Goal: Information Seeking & Learning: Learn about a topic

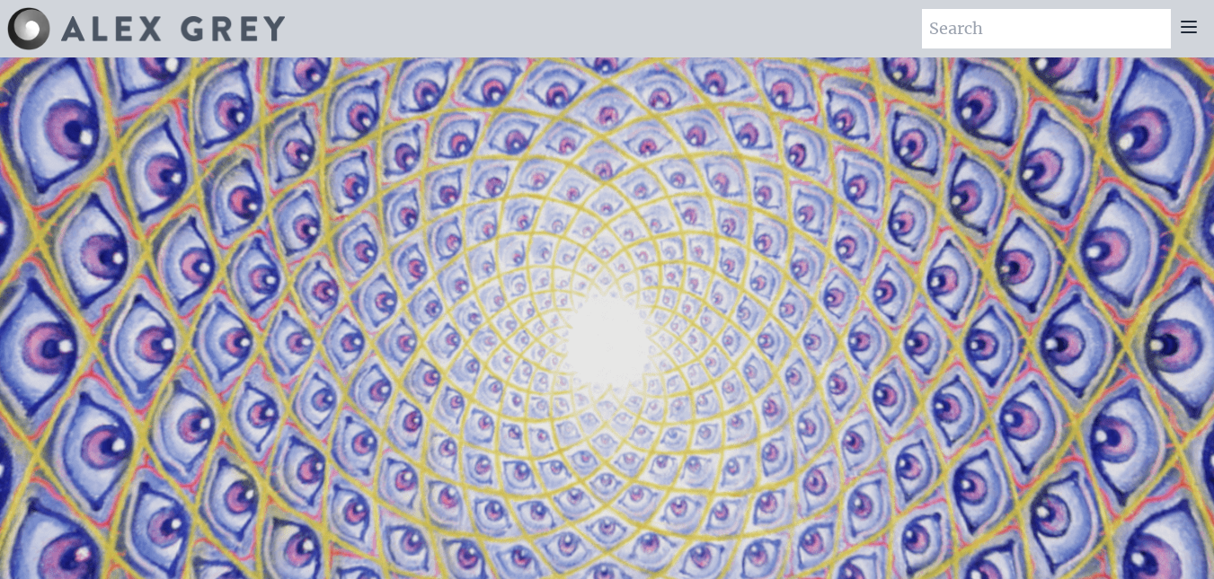
click at [576, 356] on video "Your browser does not support the video tag." at bounding box center [607, 347] width 1797 height 1011
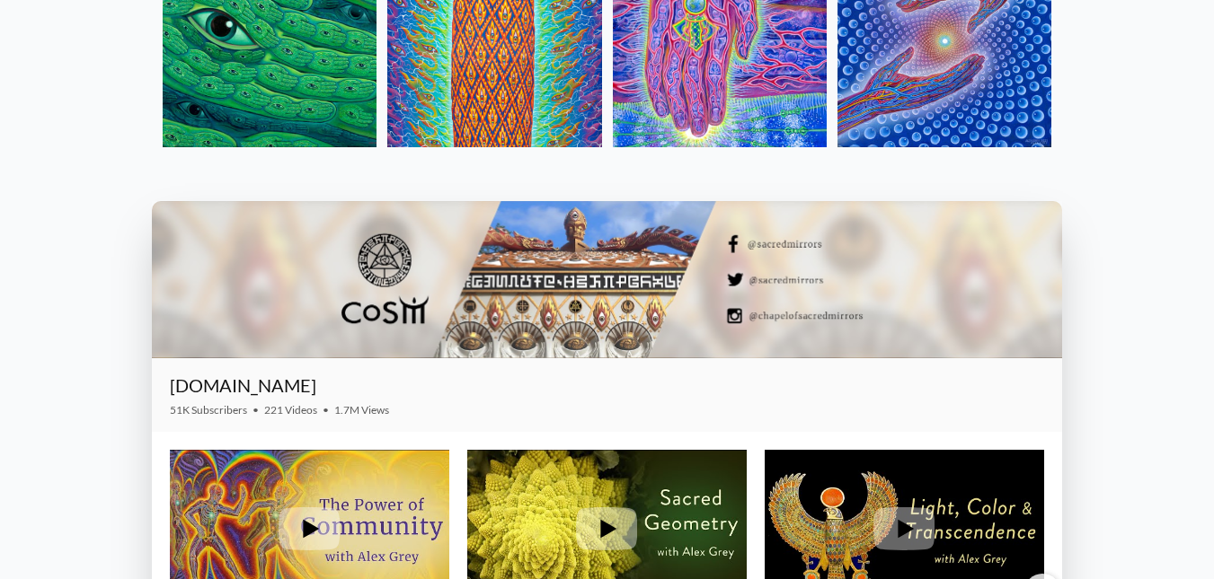
scroll to position [1887, 0]
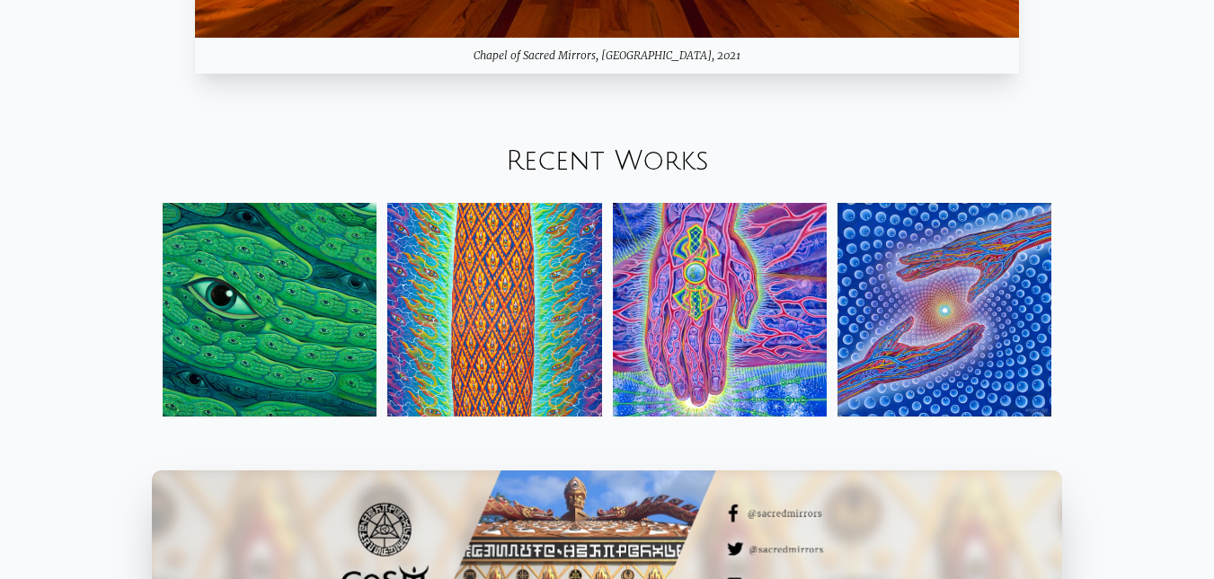
click at [264, 331] on img at bounding box center [270, 310] width 214 height 214
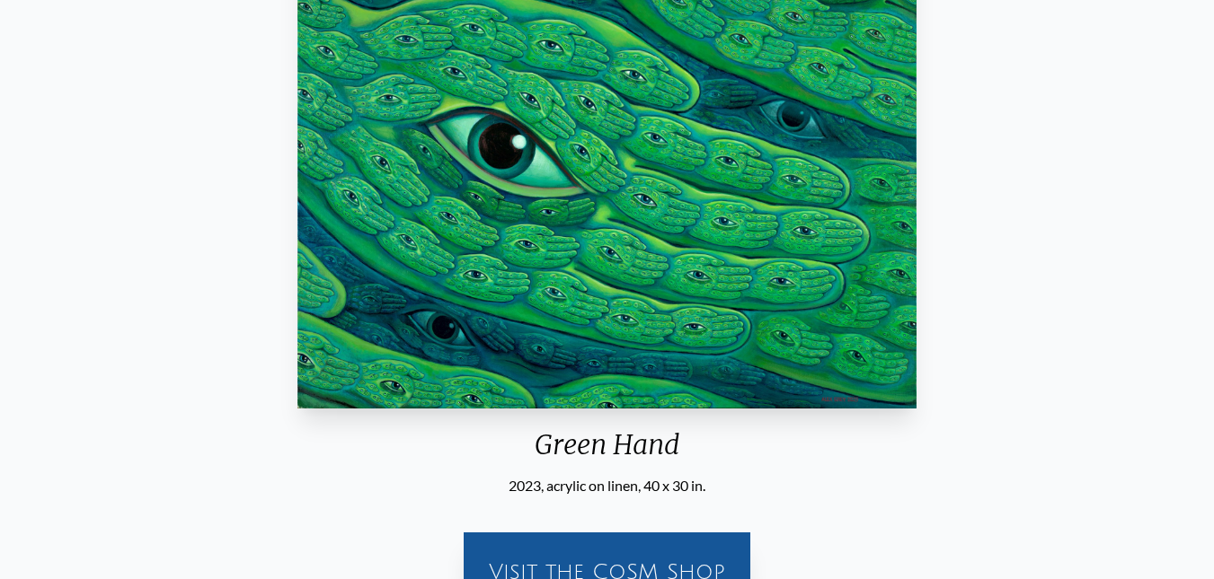
scroll to position [46, 0]
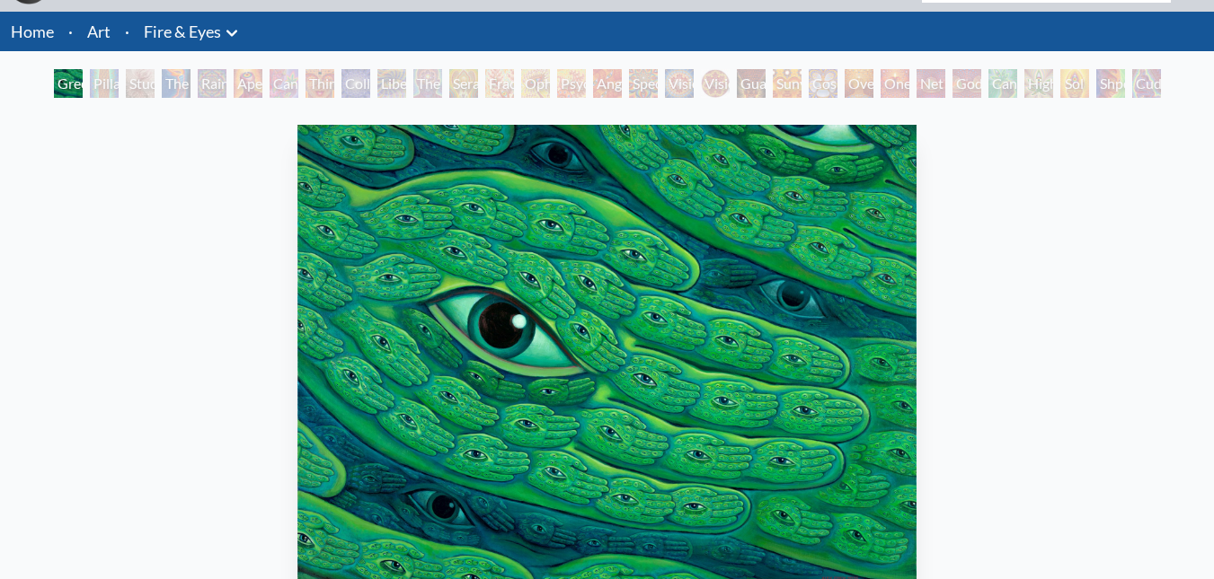
click at [715, 284] on img "1 / 31" at bounding box center [607, 357] width 620 height 464
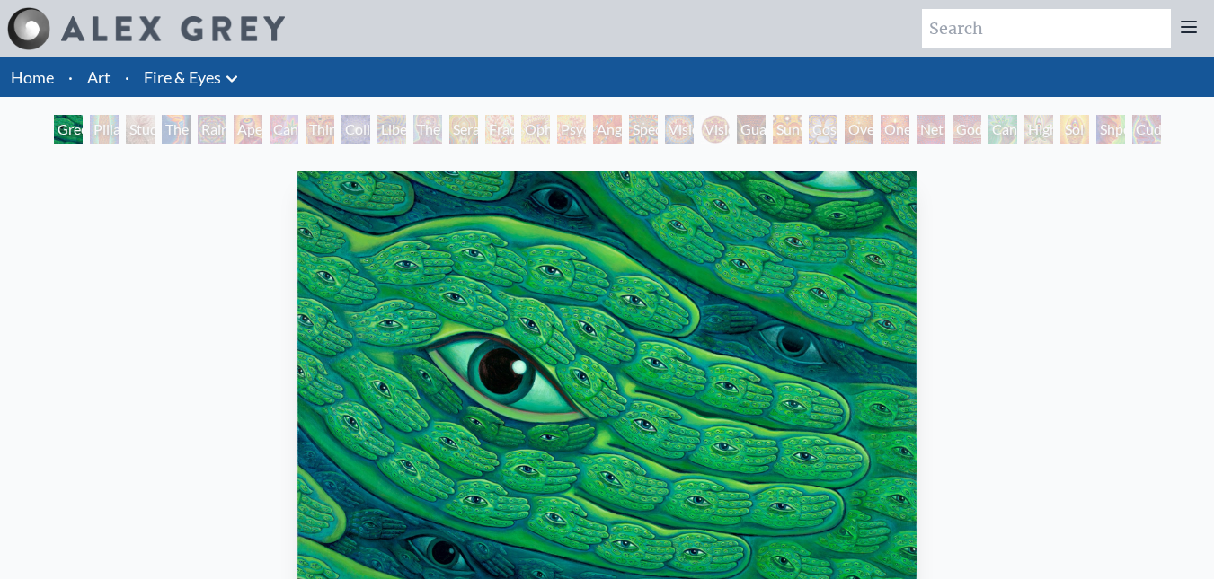
click at [1060, 121] on div "Sol Invictus" at bounding box center [1074, 129] width 29 height 29
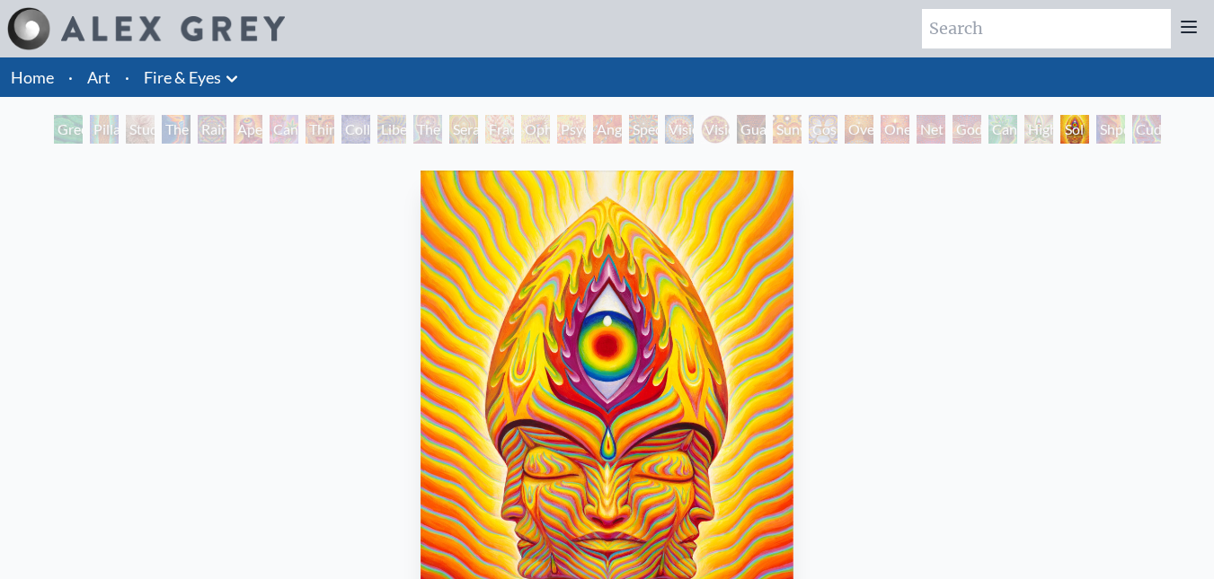
click at [65, 133] on div "Green Hand" at bounding box center [68, 129] width 29 height 29
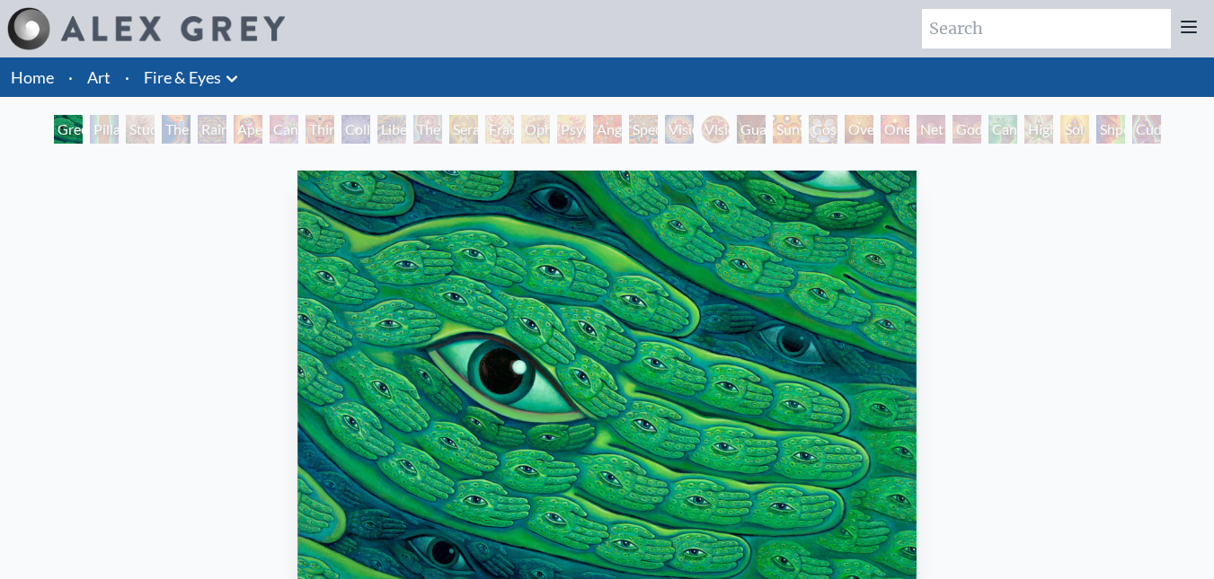
scroll to position [36, 0]
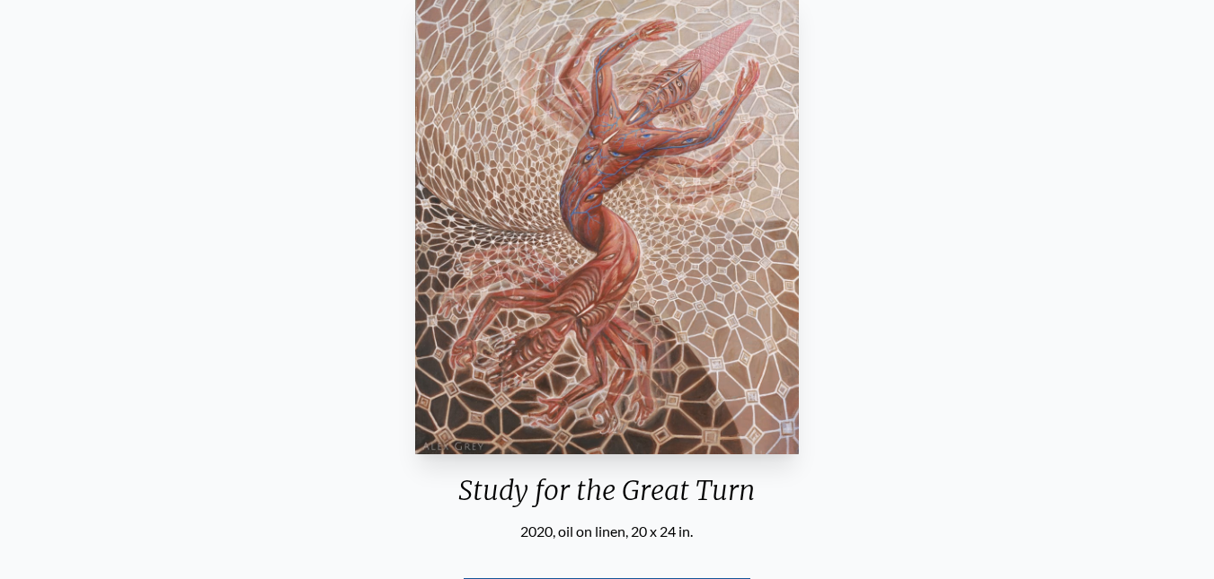
scroll to position [90, 0]
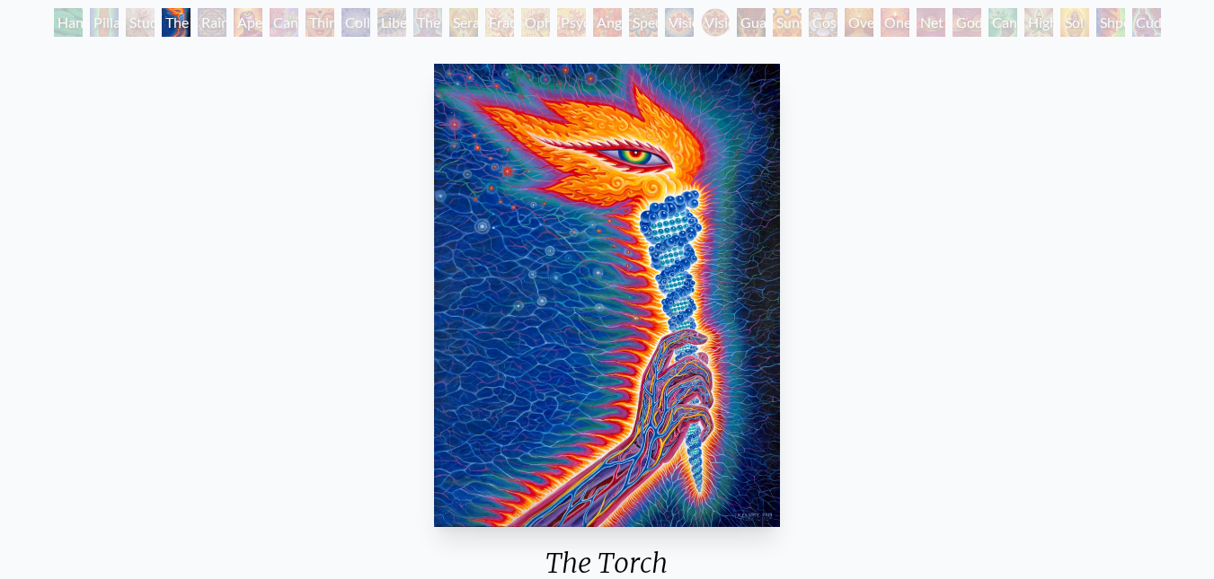
scroll to position [110, 0]
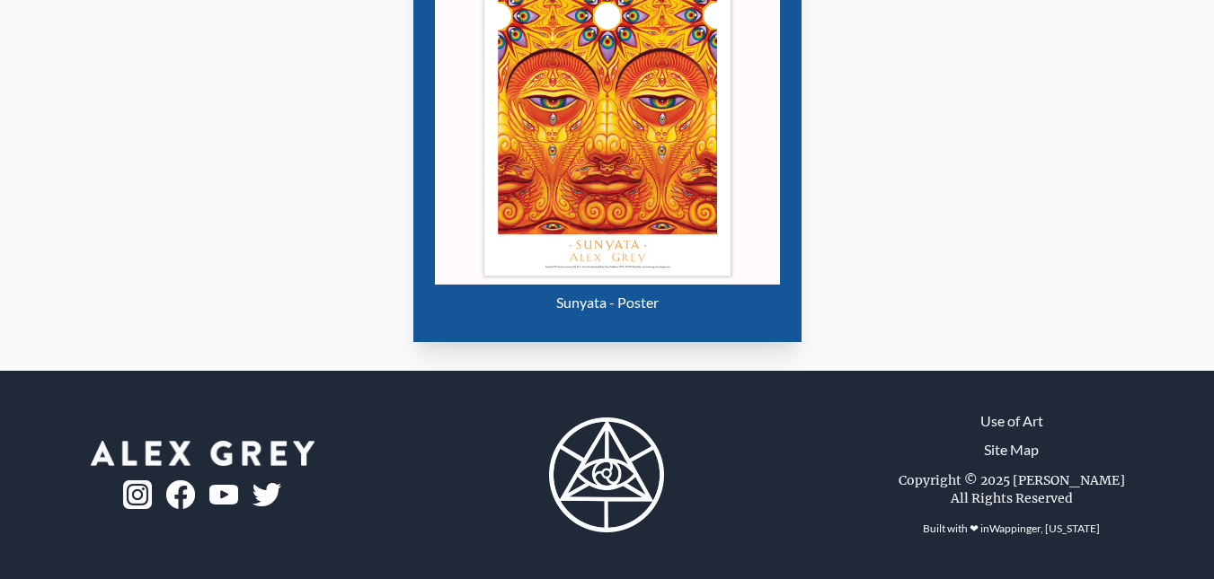
scroll to position [628, 0]
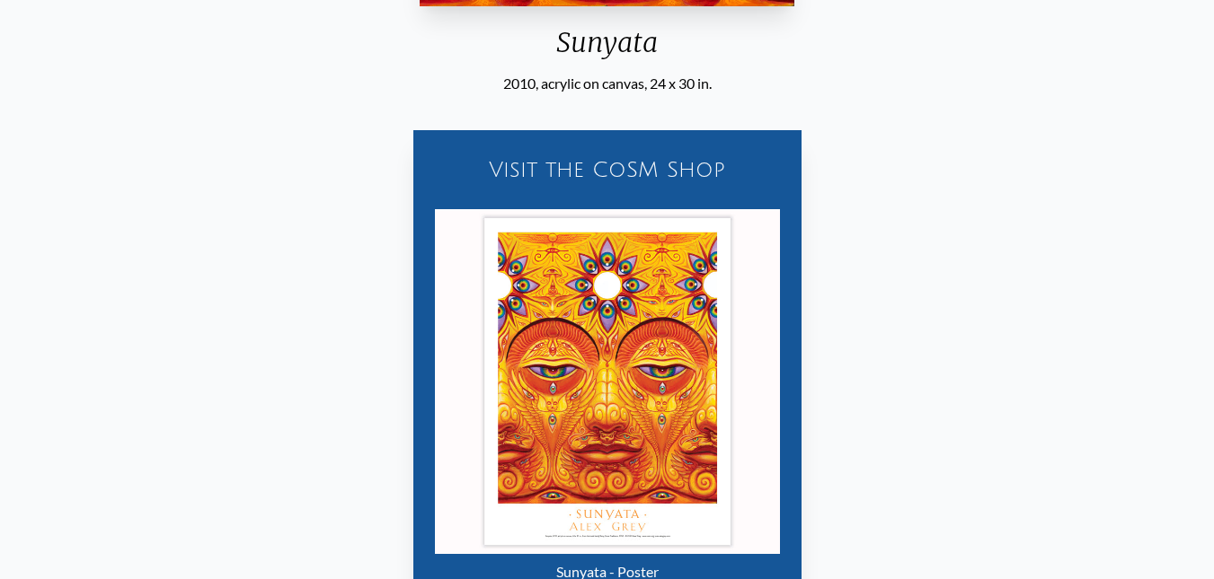
click at [605, 164] on div "Visit the CoSM Shop" at bounding box center [607, 169] width 367 height 57
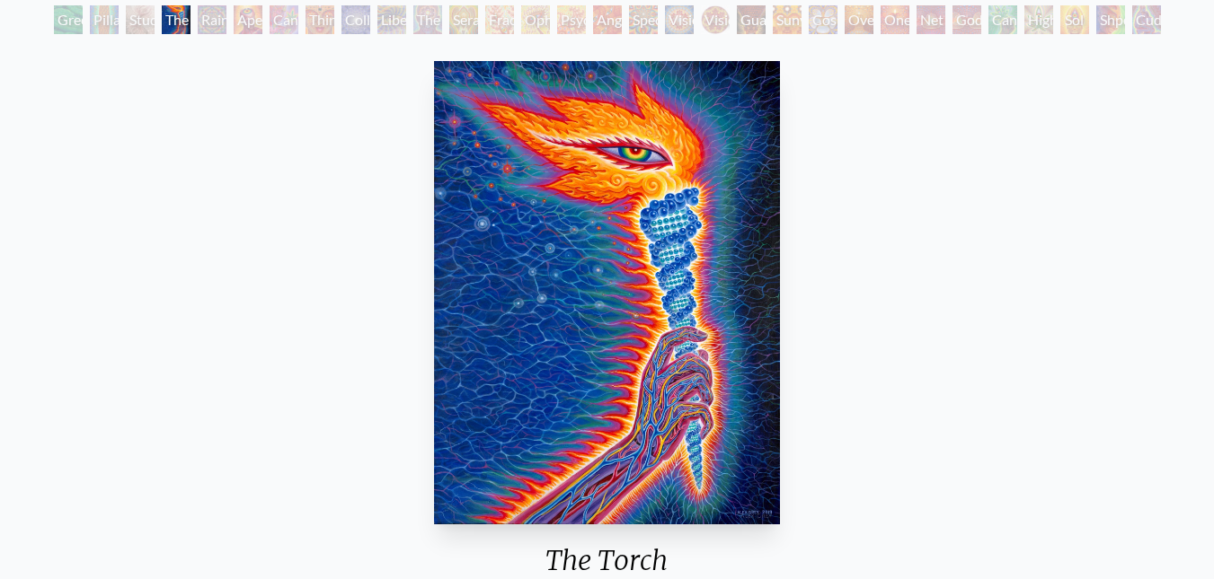
scroll to position [90, 0]
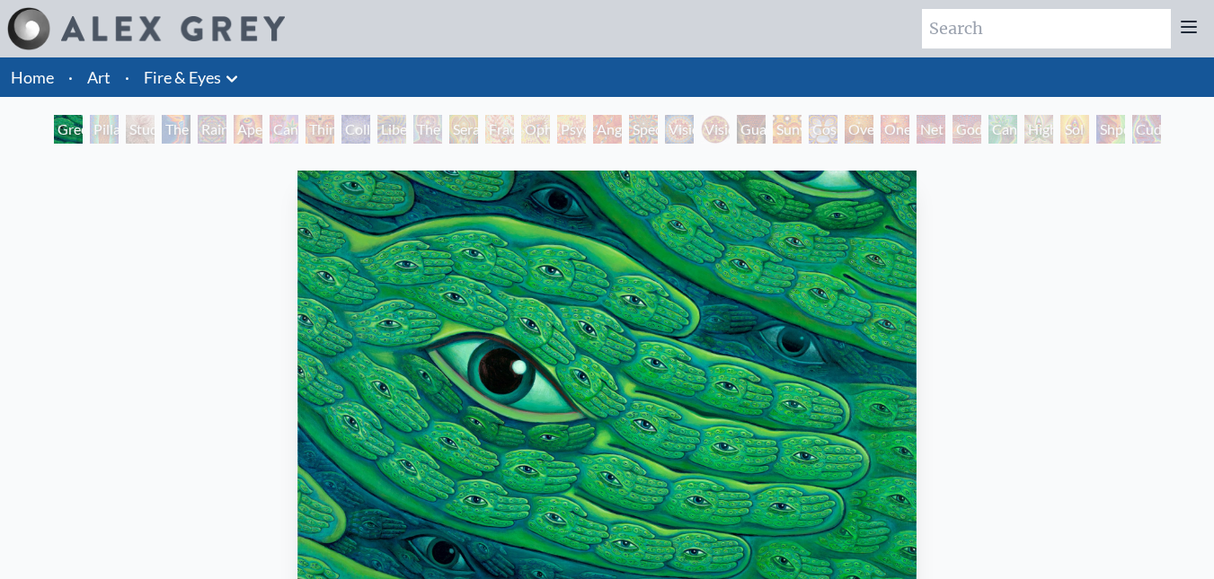
click at [228, 81] on icon at bounding box center [232, 79] width 22 height 22
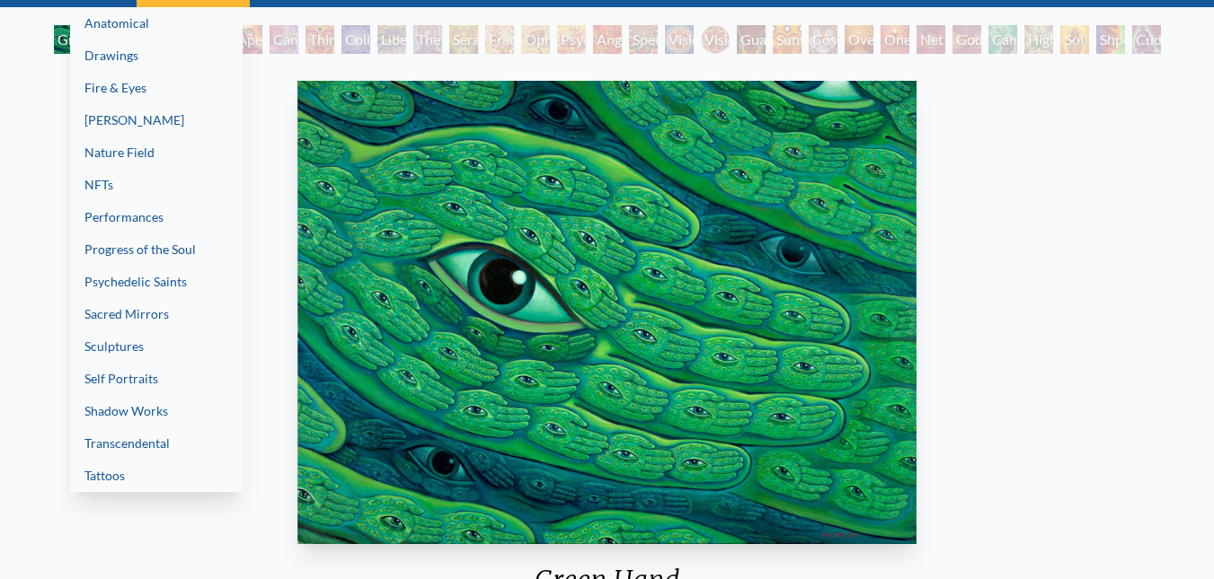
scroll to position [180, 0]
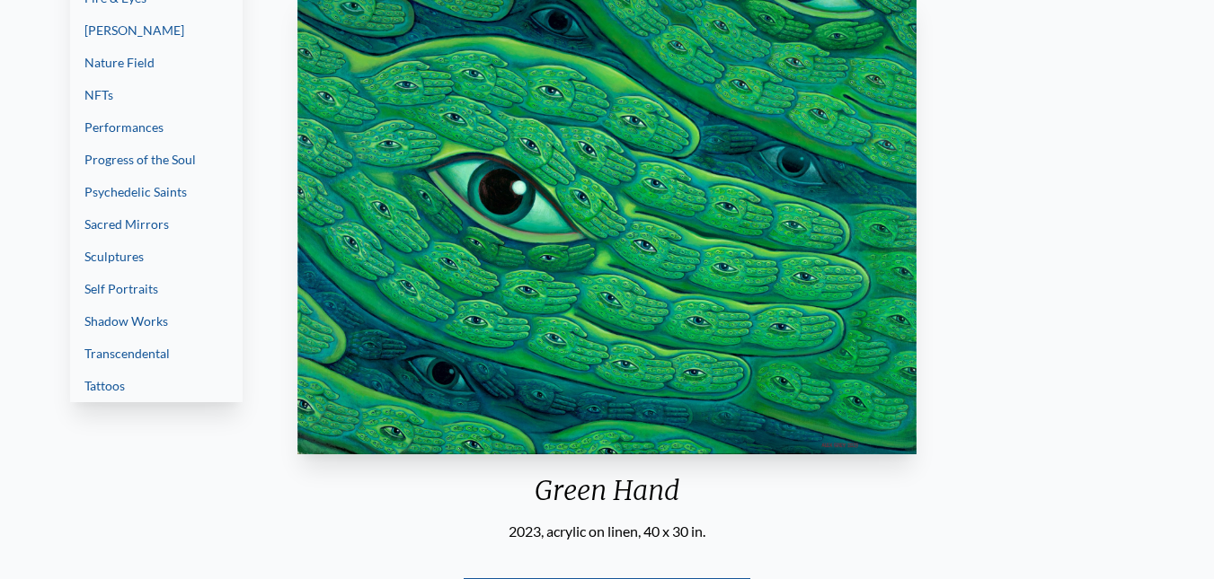
click at [93, 384] on link "Tattoos" at bounding box center [156, 386] width 172 height 32
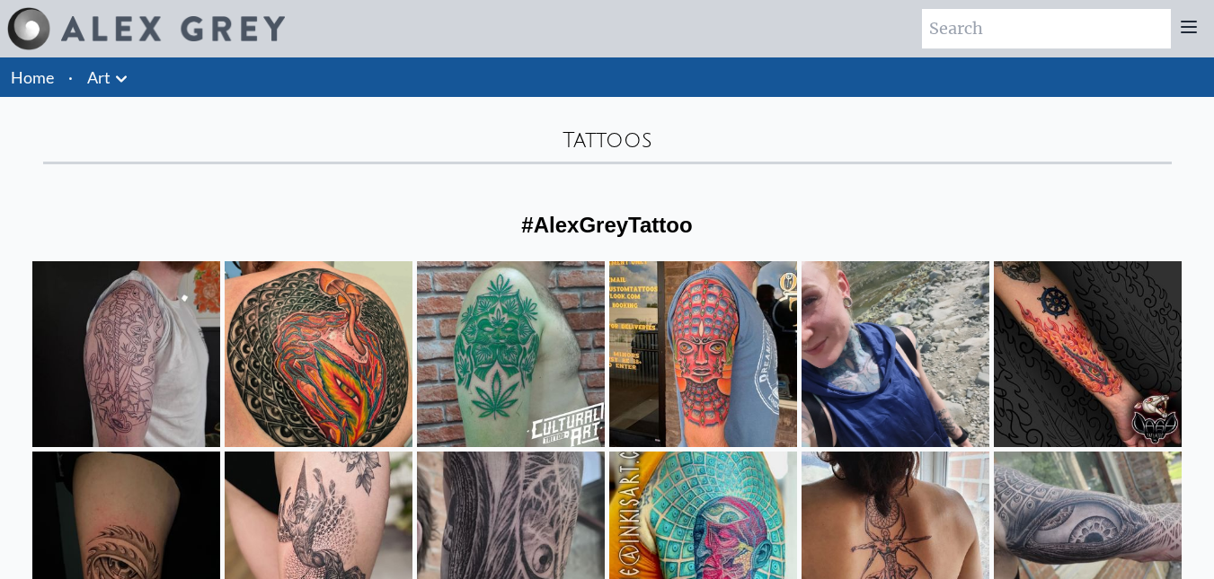
click at [119, 78] on icon at bounding box center [121, 78] width 11 height 6
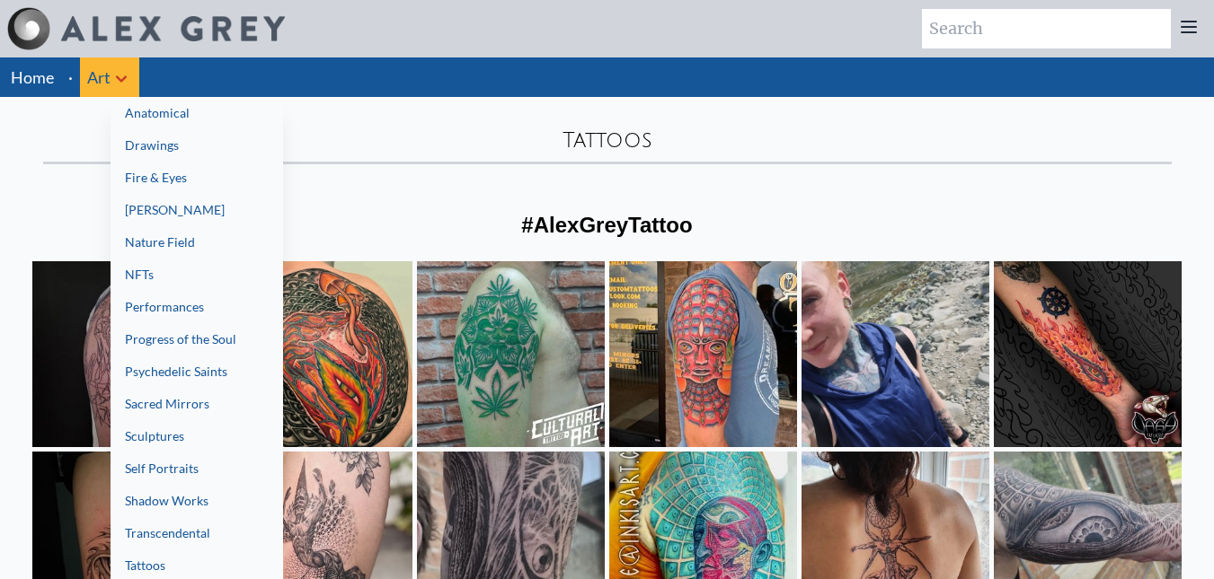
click at [171, 402] on link "Sacred Mirrors" at bounding box center [196, 404] width 172 height 32
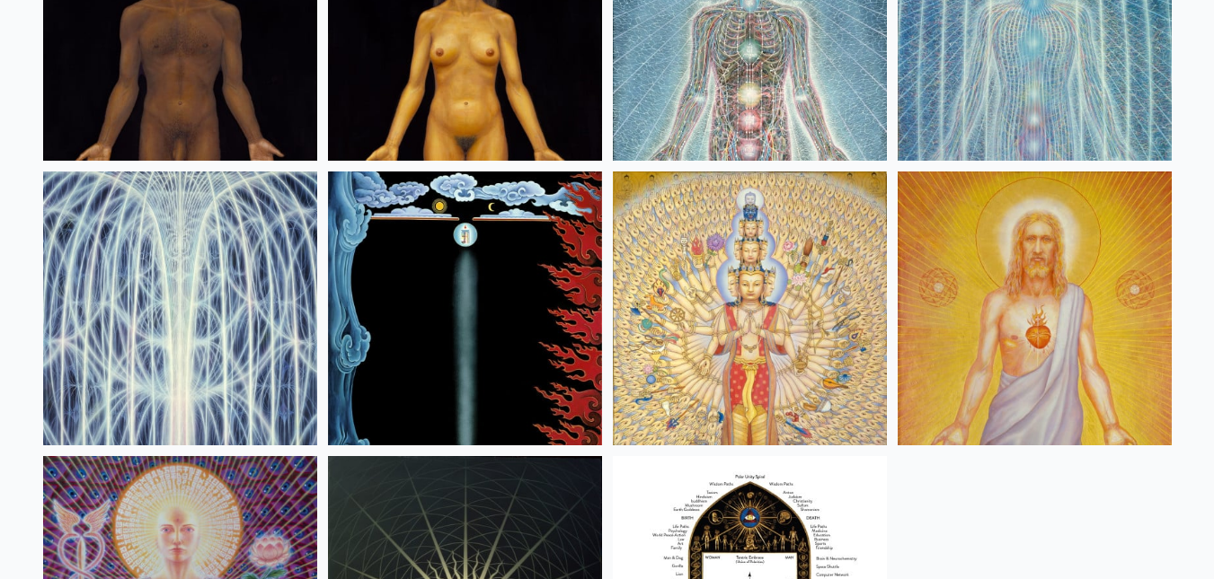
scroll to position [1567, 0]
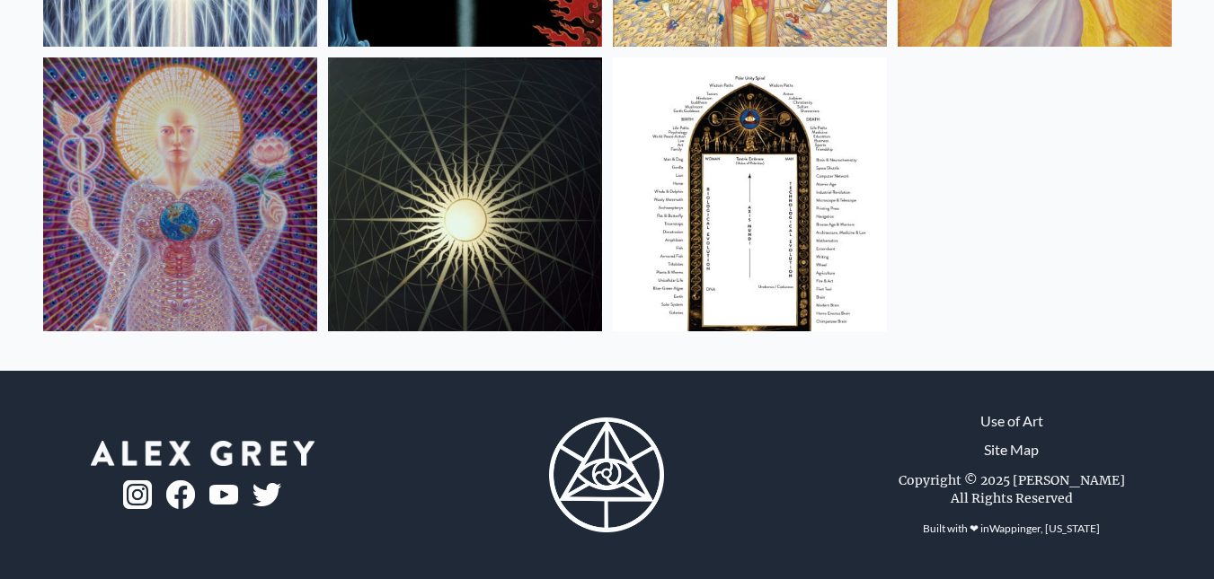
click at [604, 473] on img at bounding box center [606, 475] width 115 height 115
click at [738, 234] on img at bounding box center [750, 194] width 274 height 274
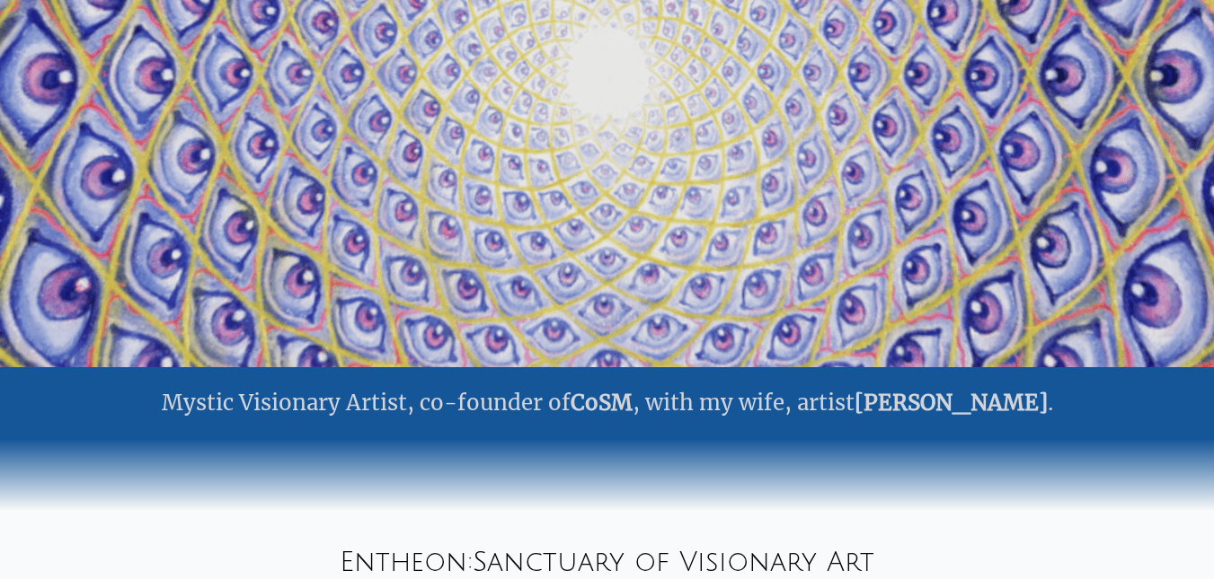
scroll to position [629, 0]
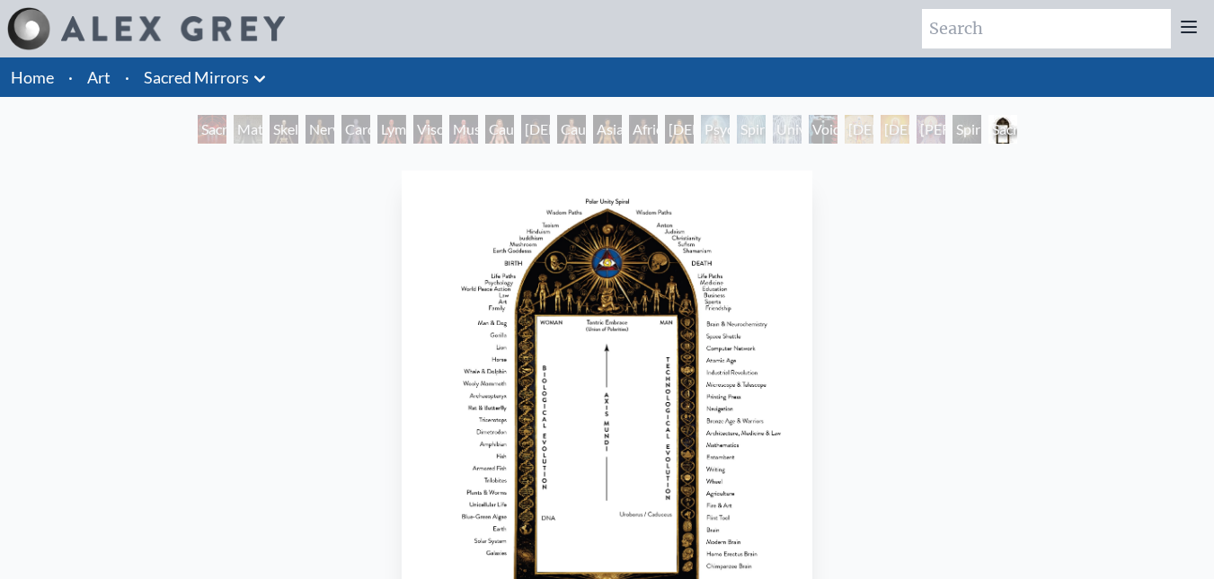
click at [596, 402] on img "23 / 23" at bounding box center [607, 403] width 411 height 464
click at [230, 83] on link "Sacred Mirrors" at bounding box center [196, 77] width 105 height 25
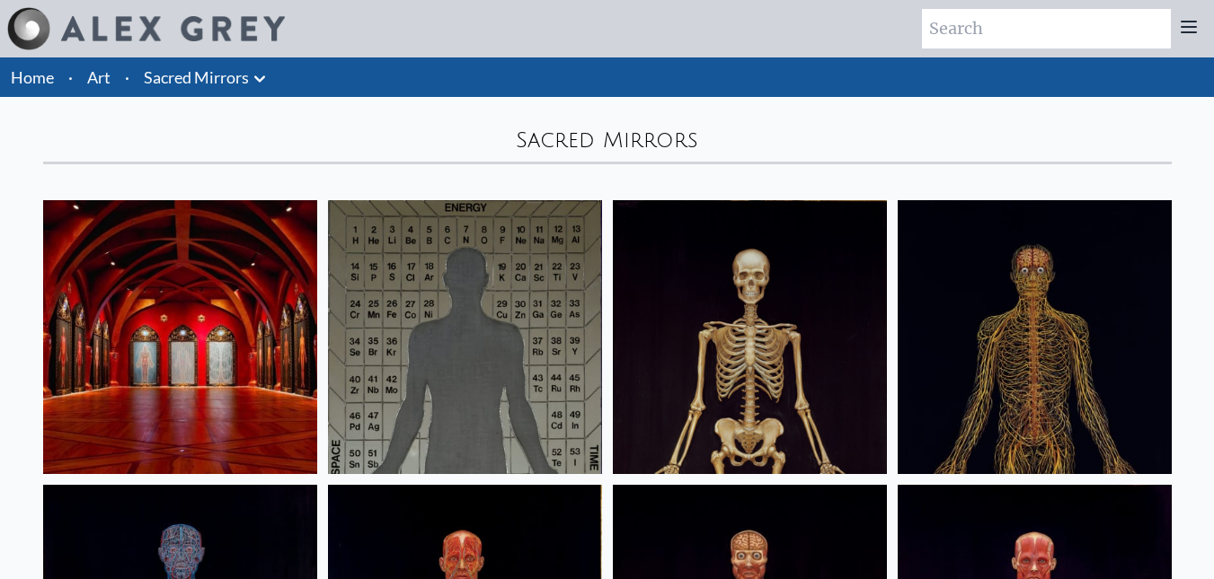
click at [233, 81] on link "Sacred Mirrors" at bounding box center [196, 77] width 105 height 25
click at [256, 82] on icon at bounding box center [260, 79] width 22 height 22
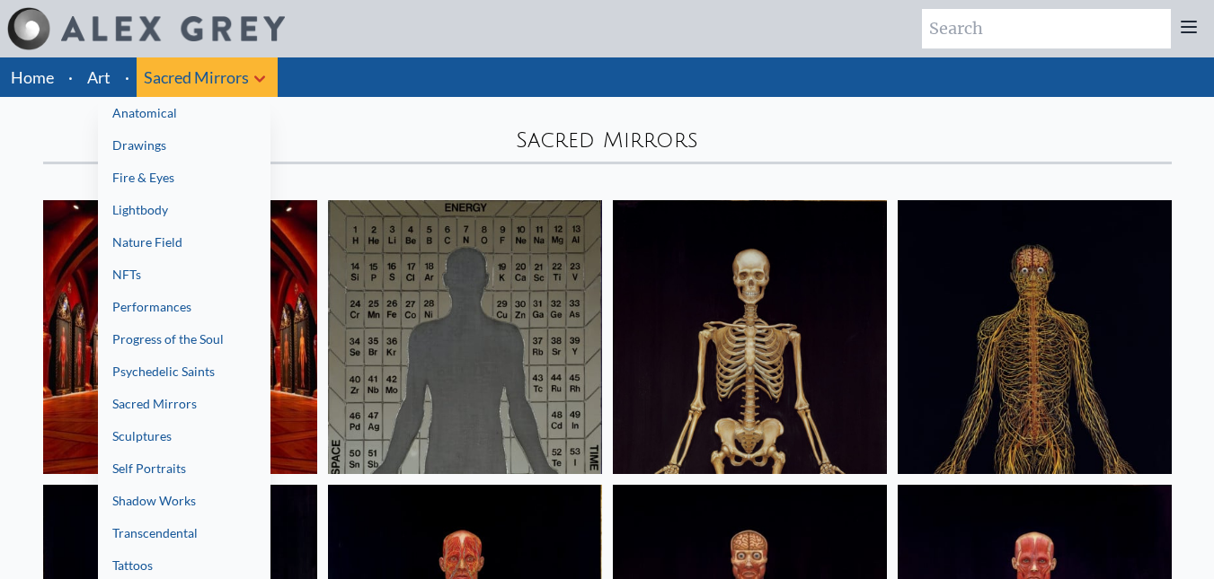
click at [146, 141] on link "Drawings" at bounding box center [184, 145] width 172 height 32
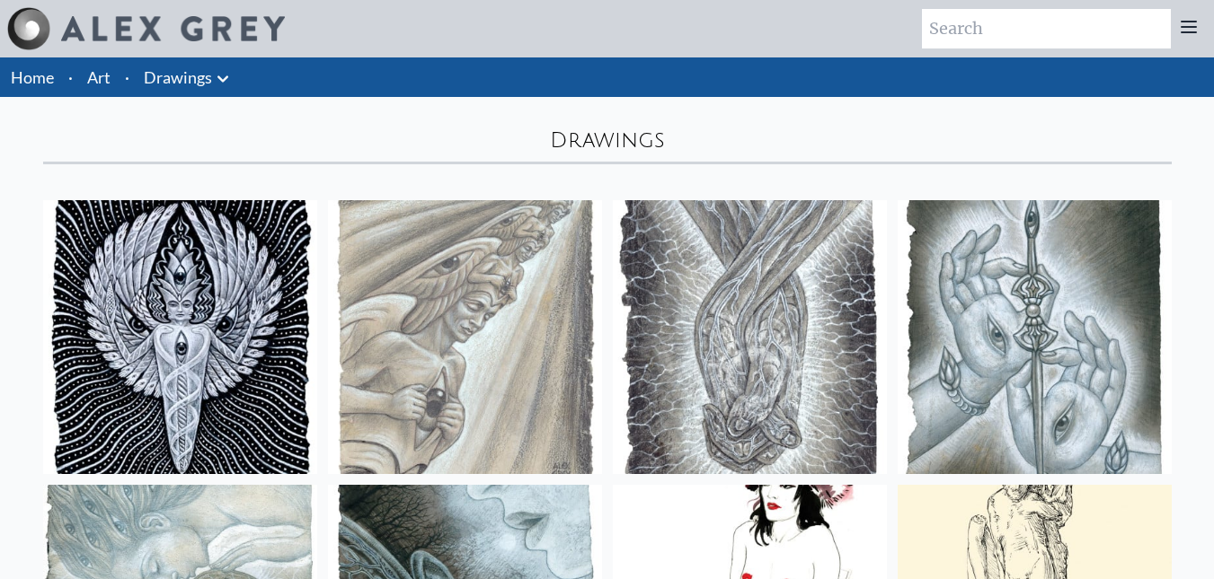
click at [199, 79] on link "Drawings" at bounding box center [178, 77] width 68 height 25
click at [216, 74] on icon at bounding box center [223, 79] width 22 height 22
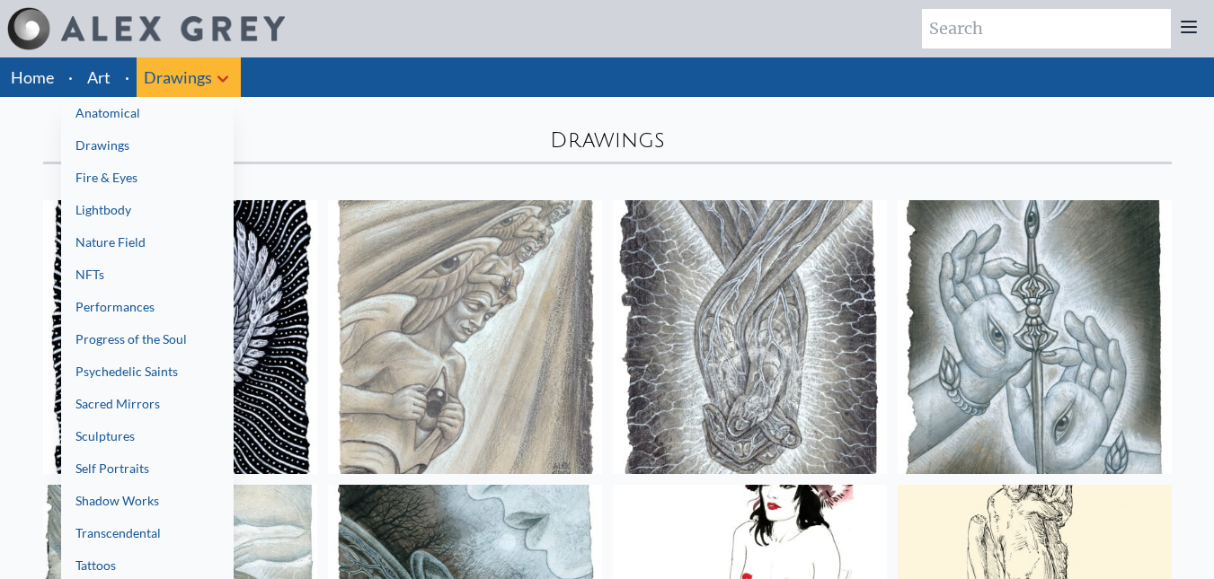
click at [144, 117] on link "Anatomical" at bounding box center [147, 113] width 172 height 32
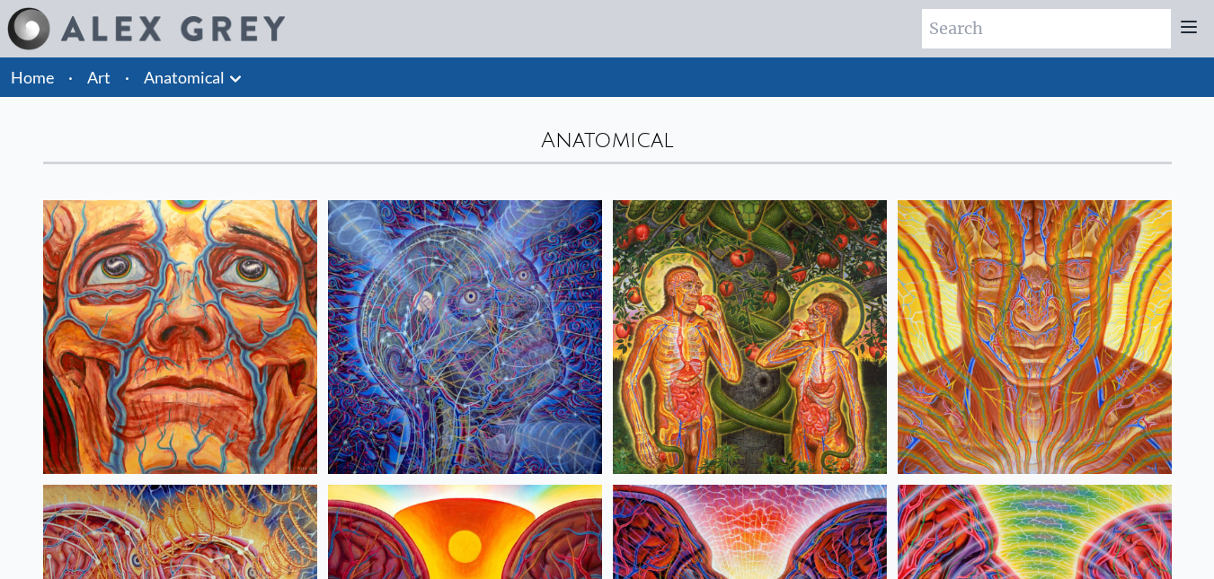
click at [186, 277] on img at bounding box center [180, 337] width 274 height 274
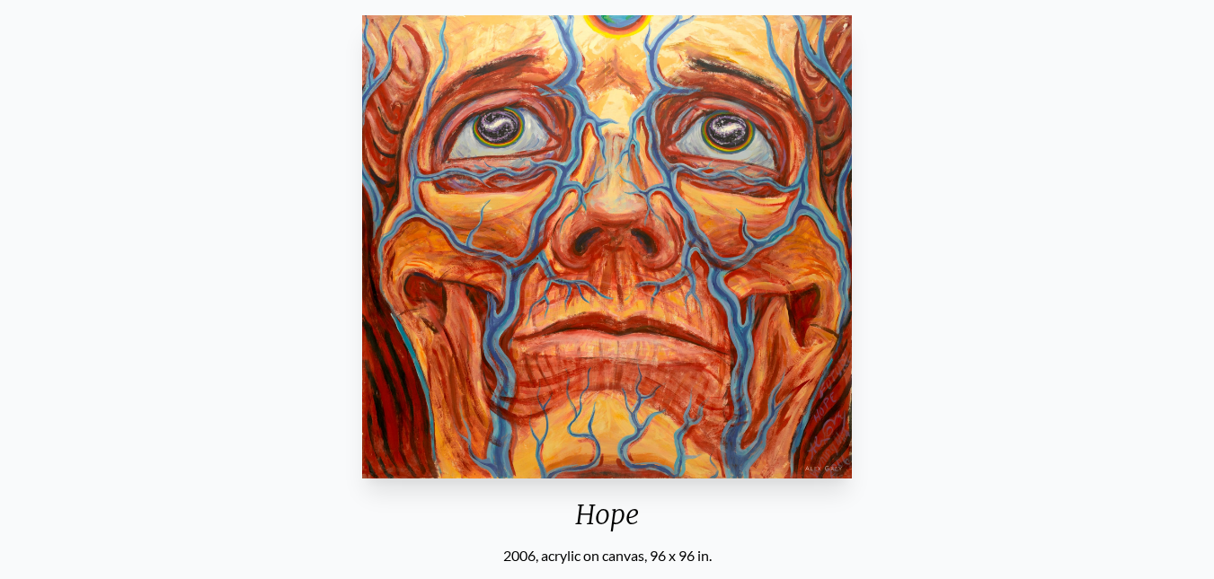
scroll to position [183, 0]
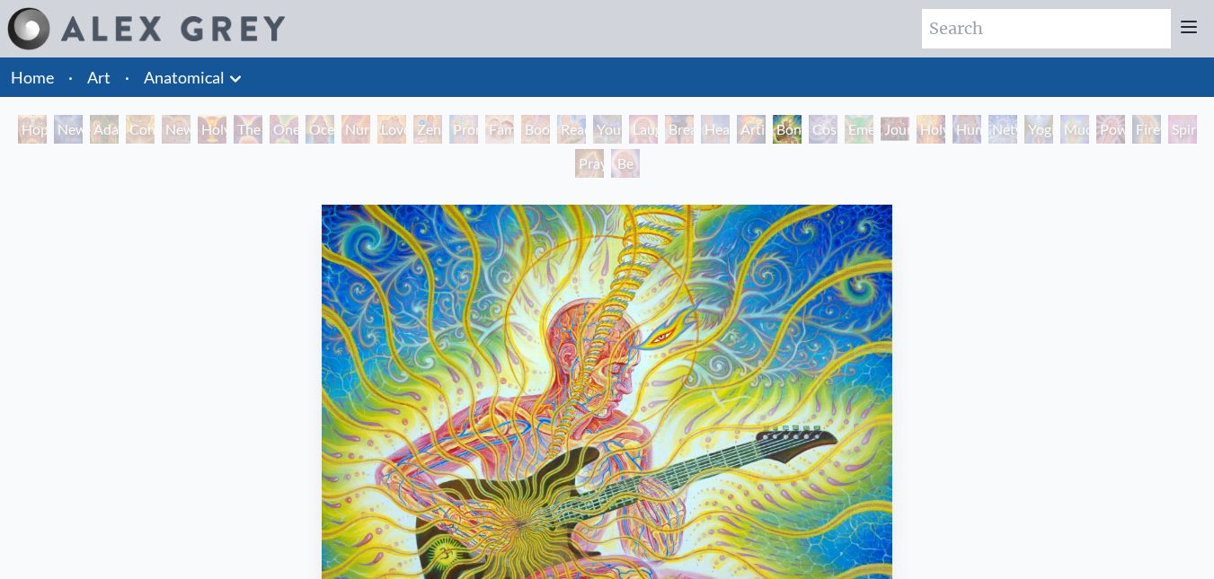
click at [225, 77] on icon at bounding box center [236, 79] width 22 height 22
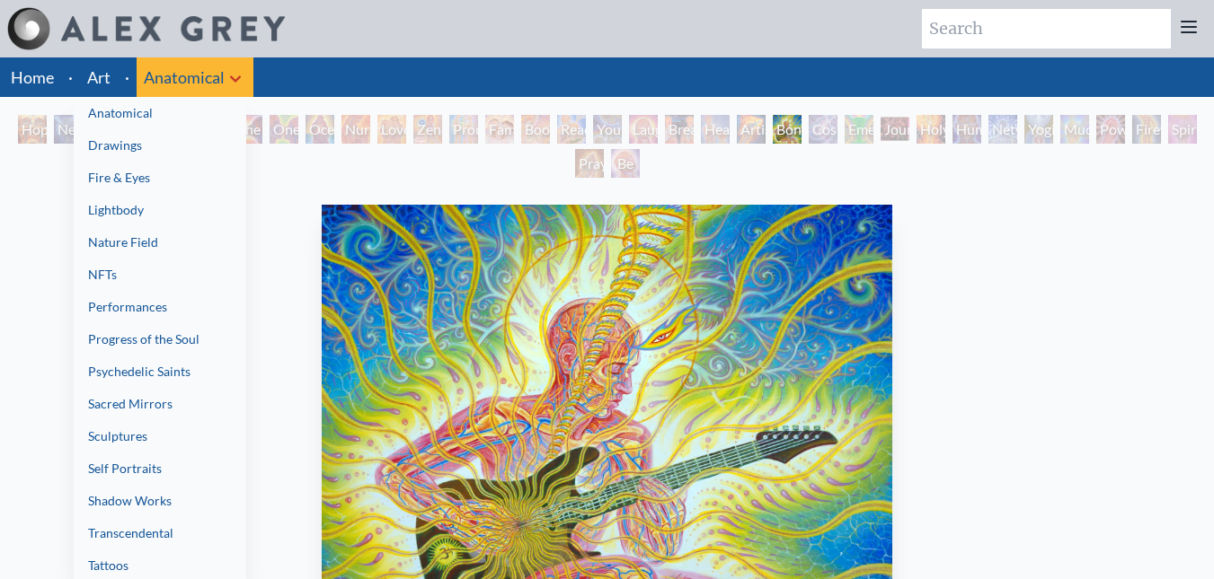
click at [129, 179] on link "Fire & Eyes" at bounding box center [160, 178] width 172 height 32
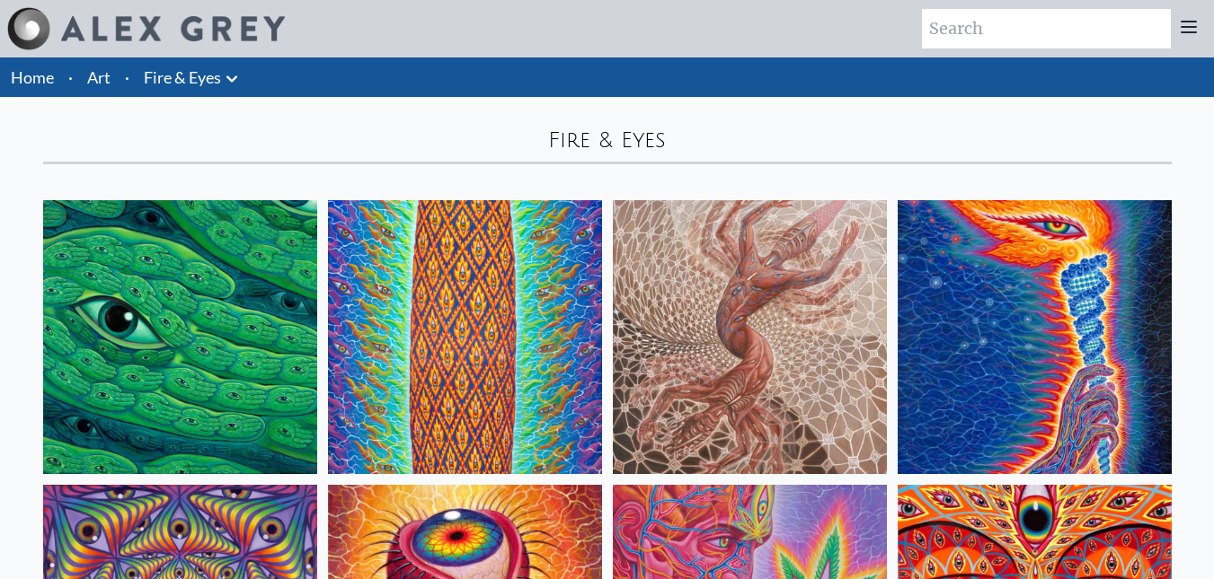
click at [218, 75] on link "Fire & Eyes" at bounding box center [182, 77] width 77 height 25
click at [224, 78] on icon at bounding box center [232, 79] width 22 height 22
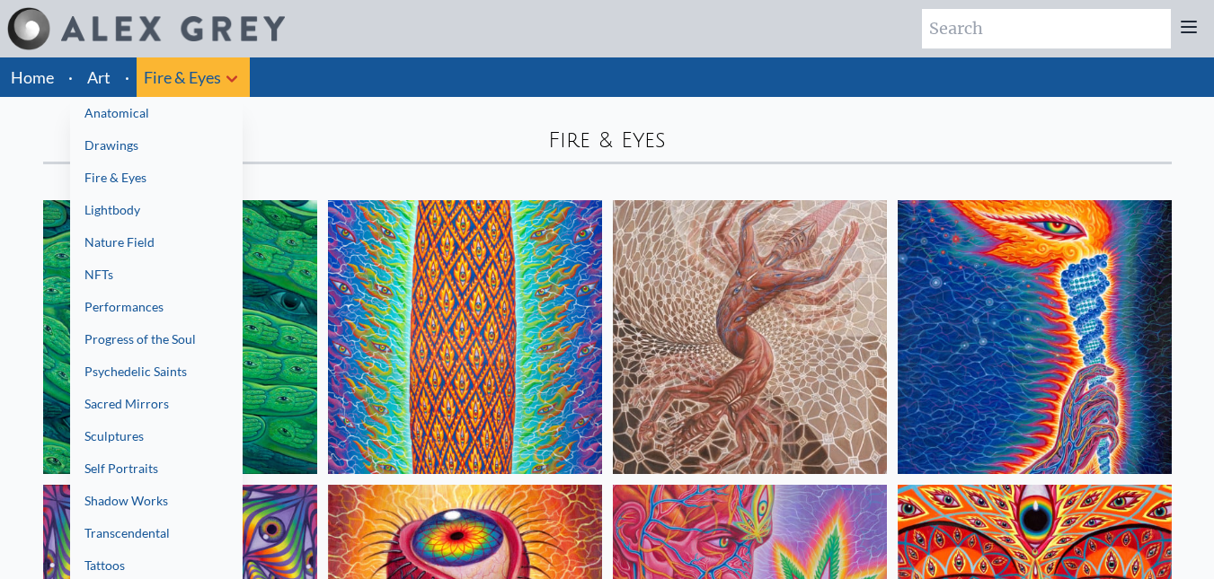
click at [133, 206] on link "Lightbody" at bounding box center [156, 210] width 172 height 32
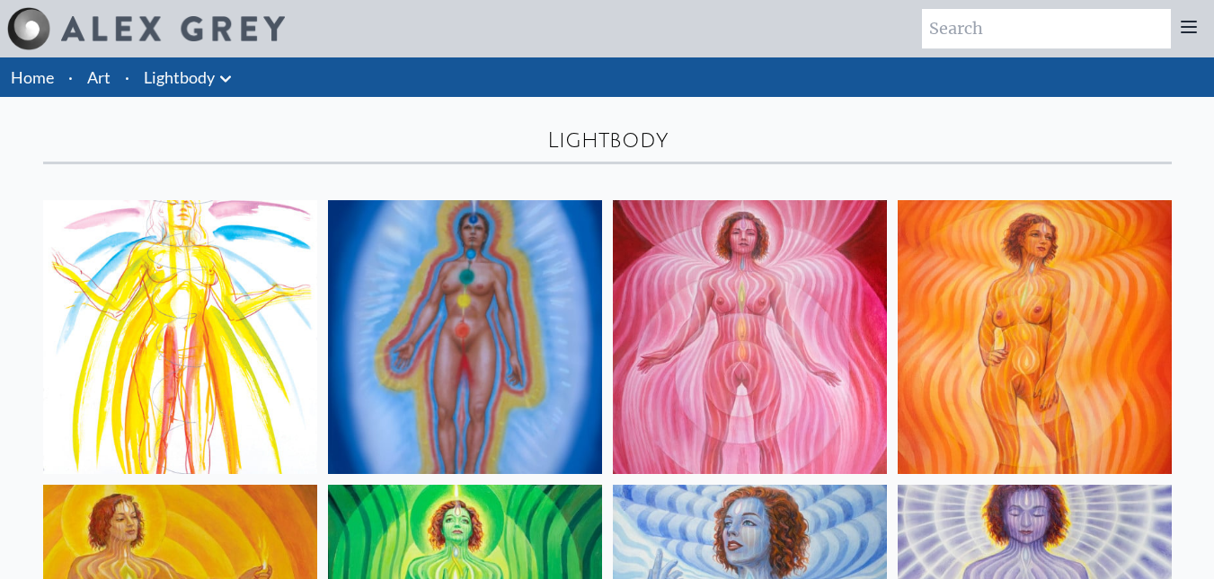
click at [207, 71] on link "Lightbody" at bounding box center [179, 77] width 71 height 25
click at [217, 74] on icon at bounding box center [226, 79] width 22 height 22
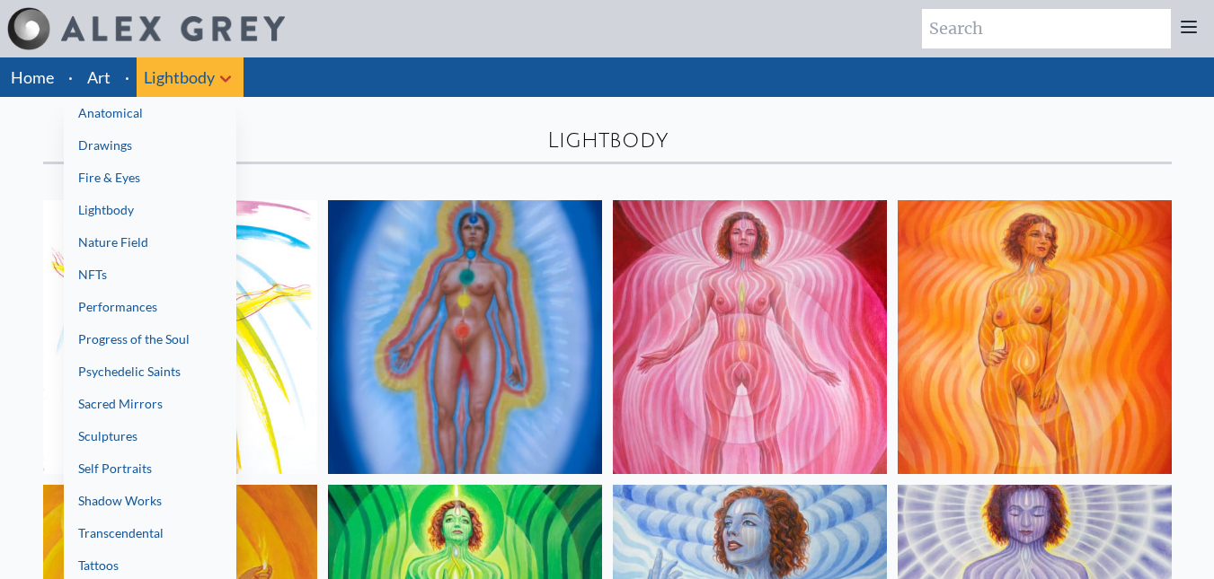
click at [147, 236] on link "Nature Field" at bounding box center [150, 242] width 172 height 32
click at [95, 270] on link "NFTs" at bounding box center [150, 275] width 172 height 32
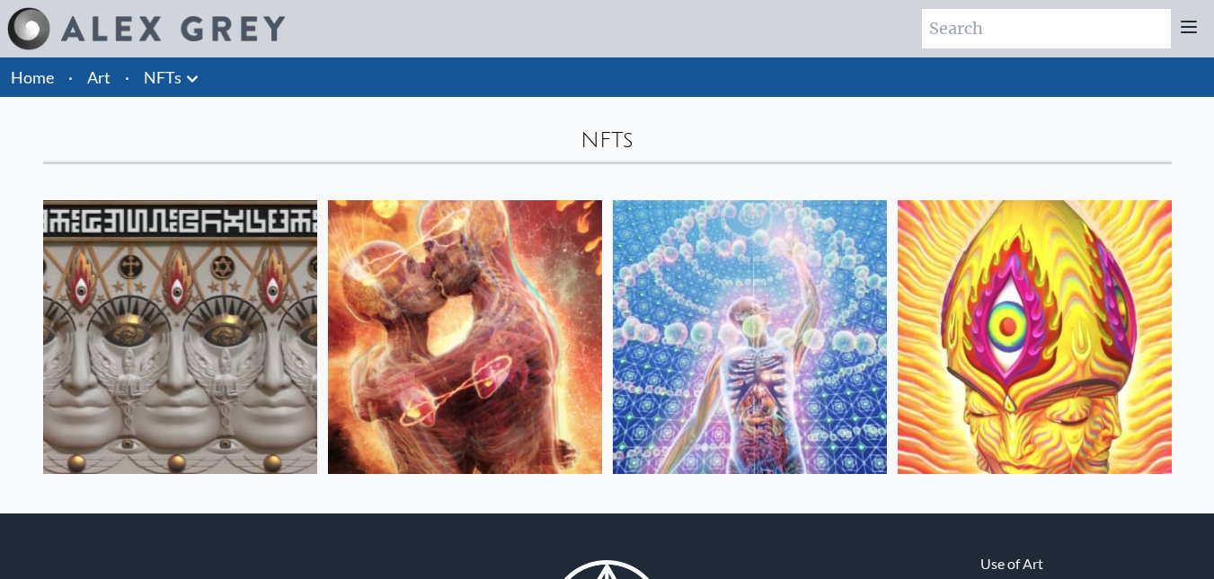
click at [171, 77] on link "NFTs" at bounding box center [163, 77] width 38 height 25
click at [182, 81] on icon at bounding box center [192, 79] width 22 height 22
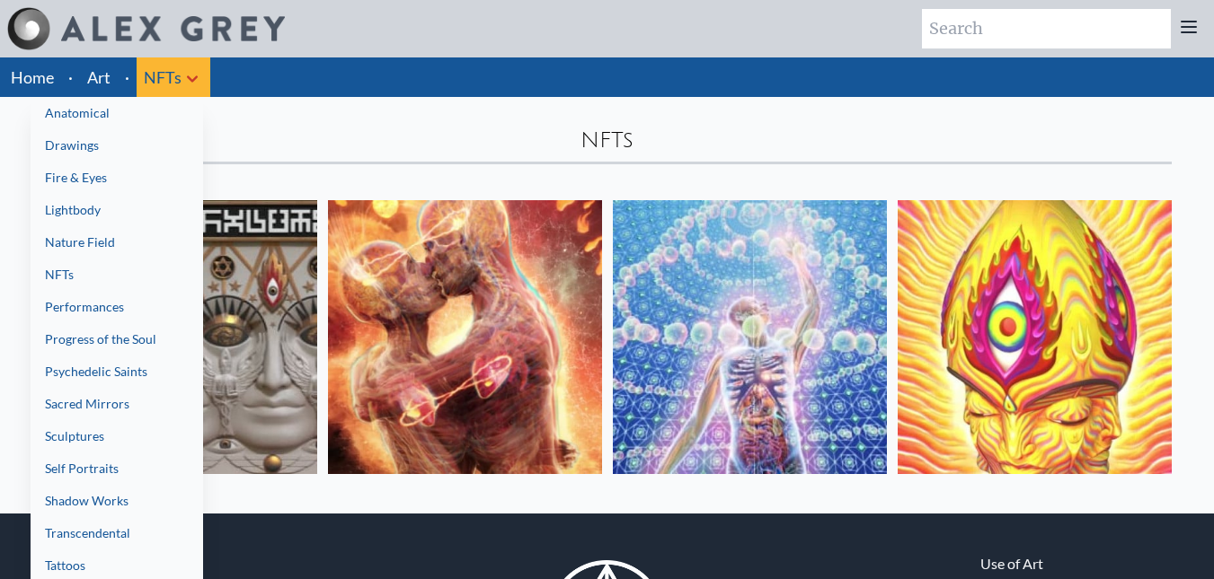
click at [111, 309] on link "Performances" at bounding box center [117, 307] width 172 height 32
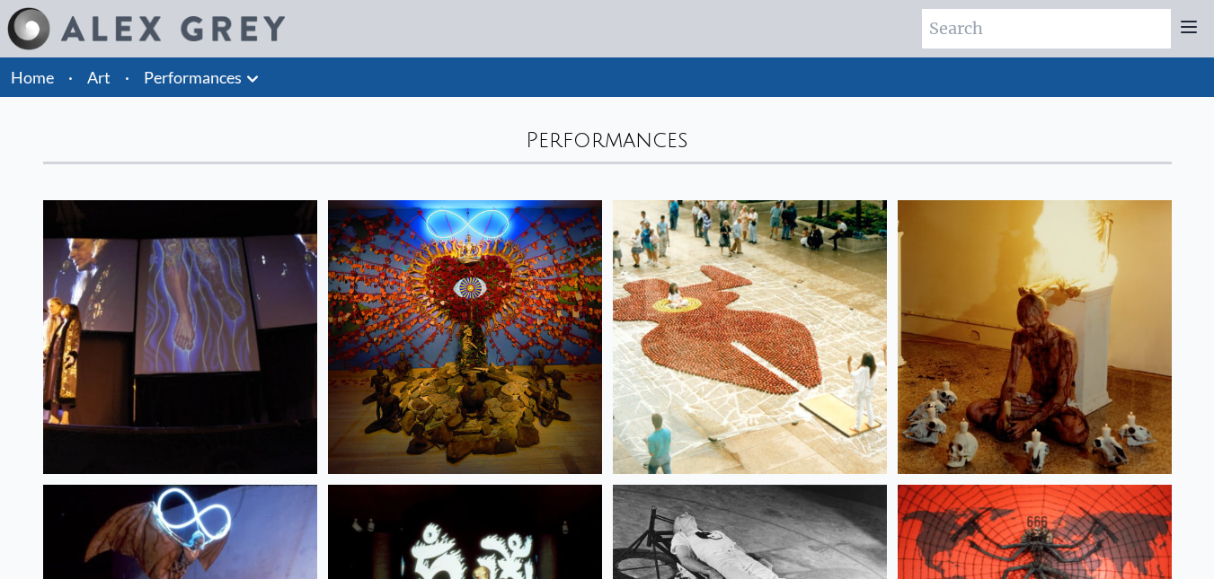
click at [161, 300] on img at bounding box center [180, 337] width 274 height 274
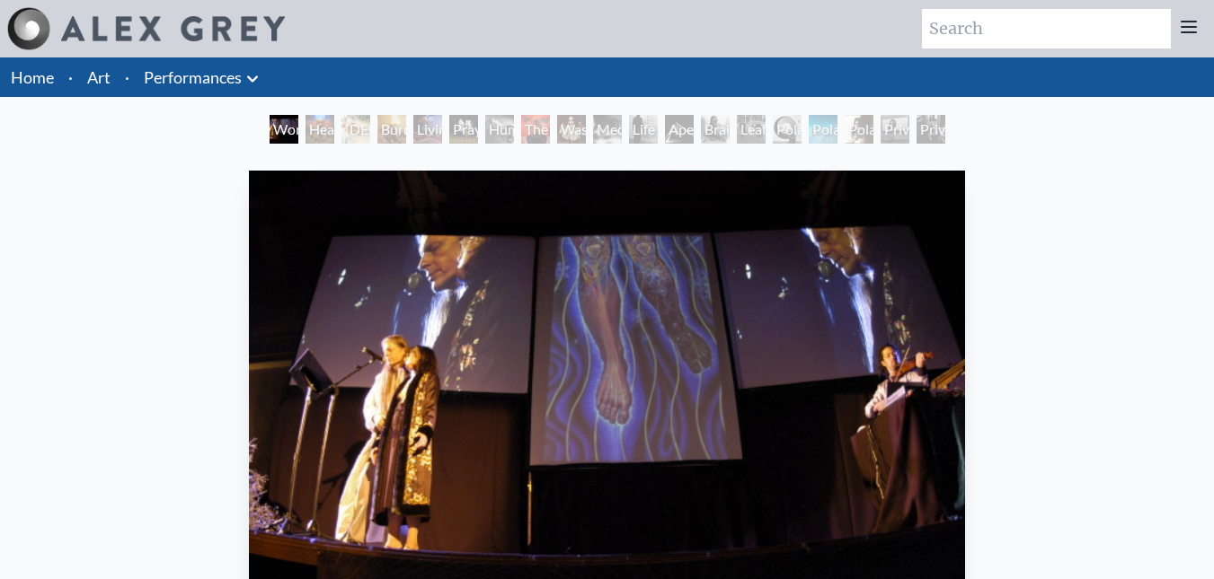
scroll to position [180, 0]
click at [256, 78] on icon at bounding box center [252, 78] width 11 height 6
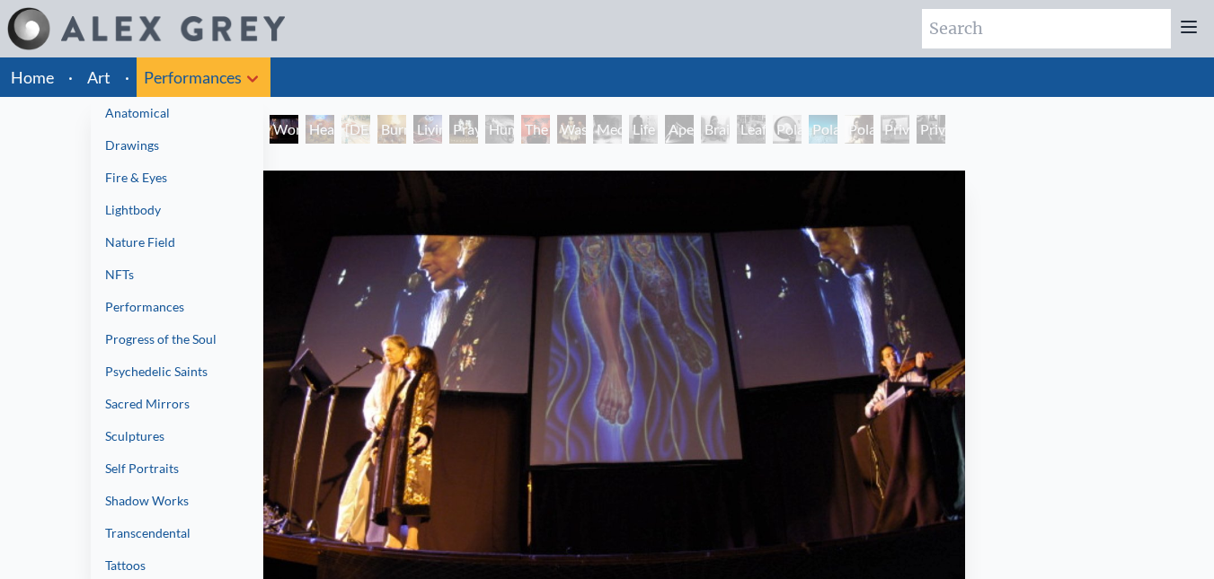
click at [179, 341] on link "Progress of the Soul" at bounding box center [177, 339] width 172 height 32
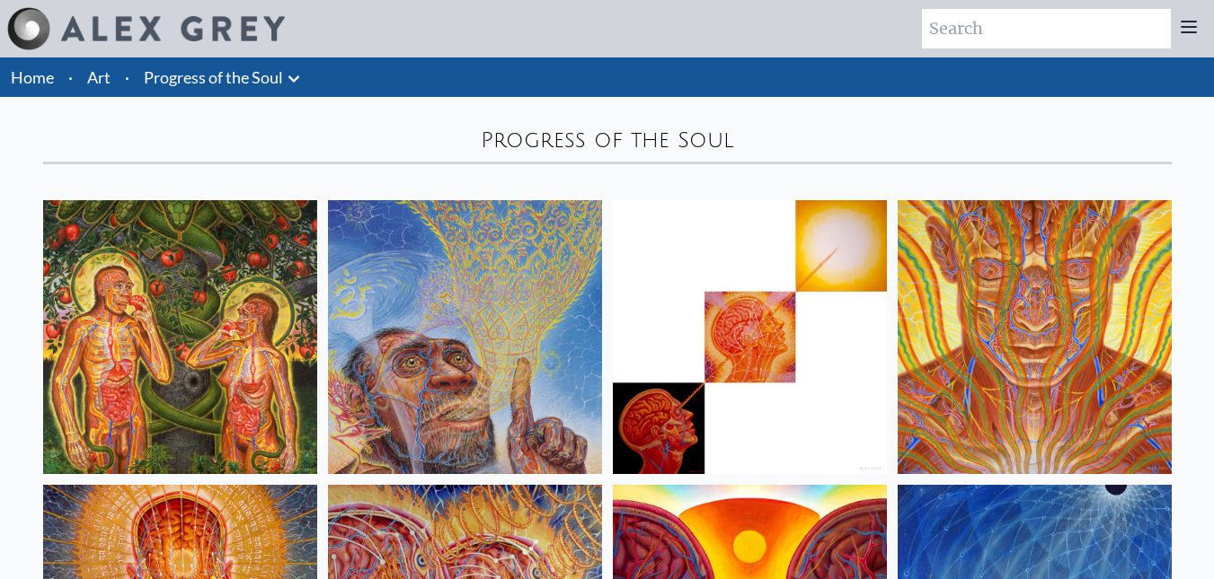
click at [184, 340] on img at bounding box center [180, 337] width 274 height 274
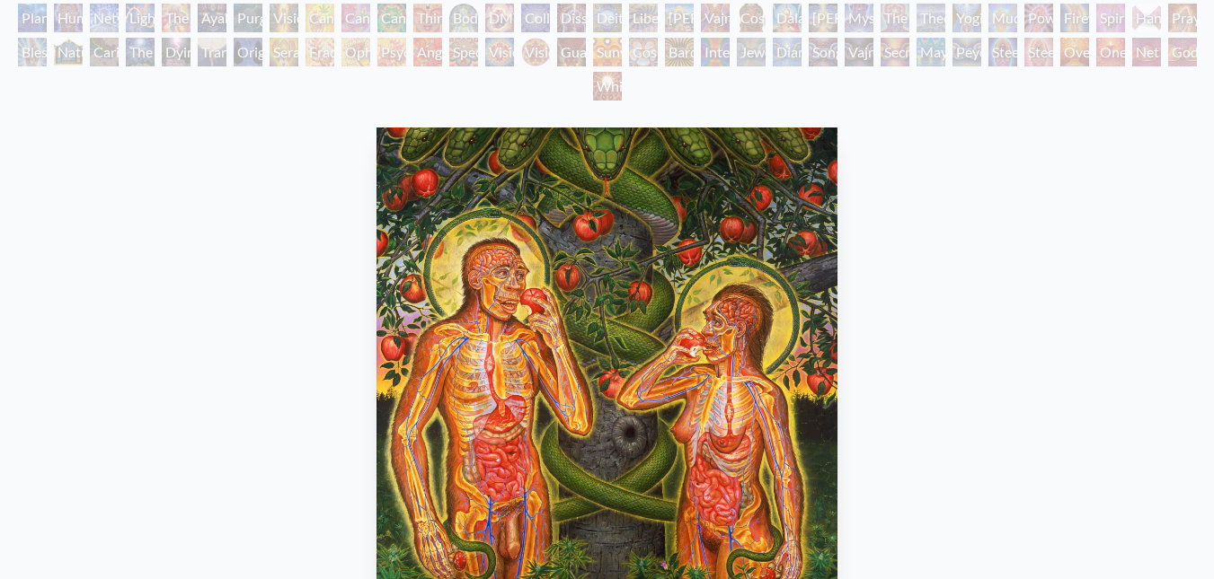
scroll to position [270, 0]
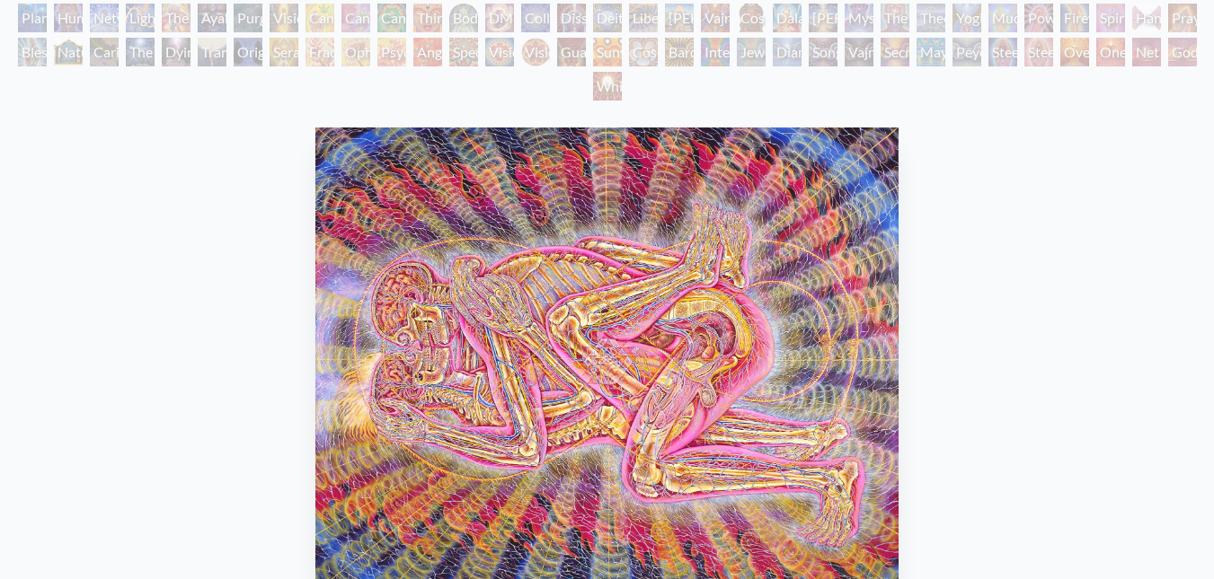
scroll to position [270, 0]
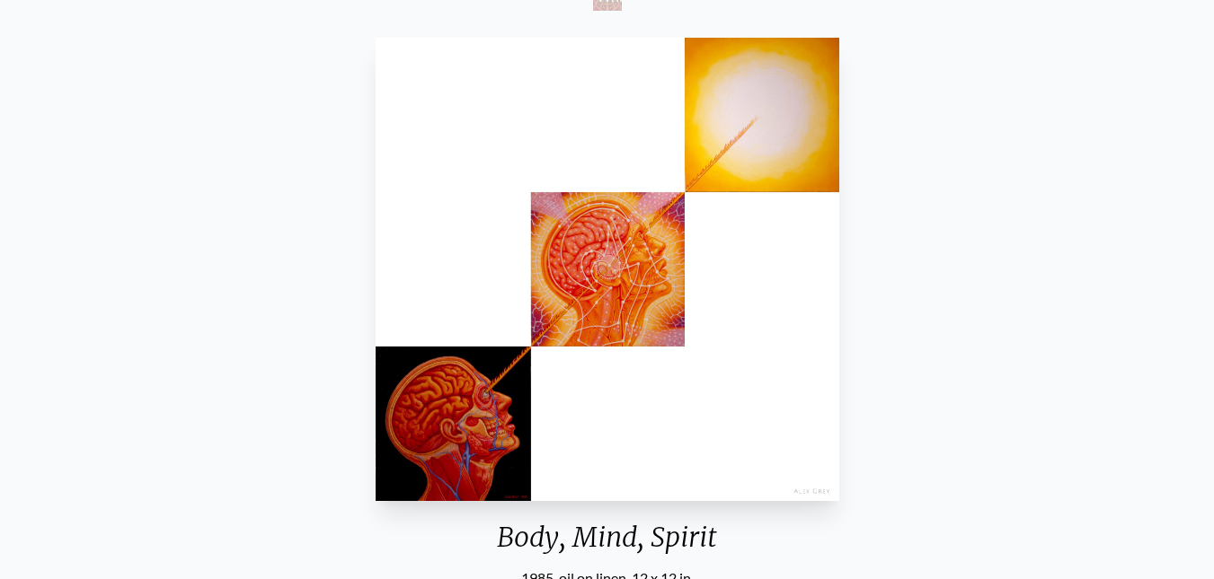
click at [1111, 216] on div "Body, Mind, Spirit 1985, oil on linen, 12 x 12 in. Visit the CoSM Shop" at bounding box center [606, 375] width 1185 height 688
